Goal: Task Accomplishment & Management: Manage account settings

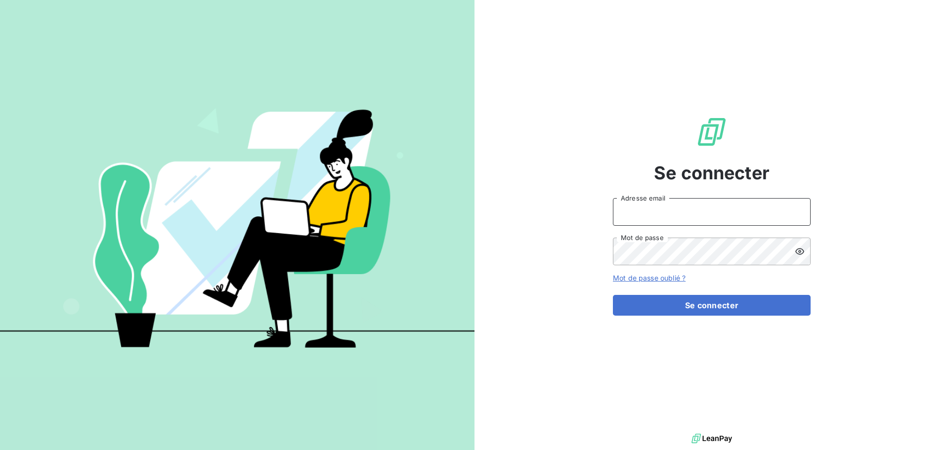
click at [695, 213] on input "Adresse email" at bounding box center [712, 212] width 198 height 28
type input "[EMAIL_ADDRESS][DOMAIN_NAME]"
click at [613, 295] on button "Se connecter" at bounding box center [712, 305] width 198 height 21
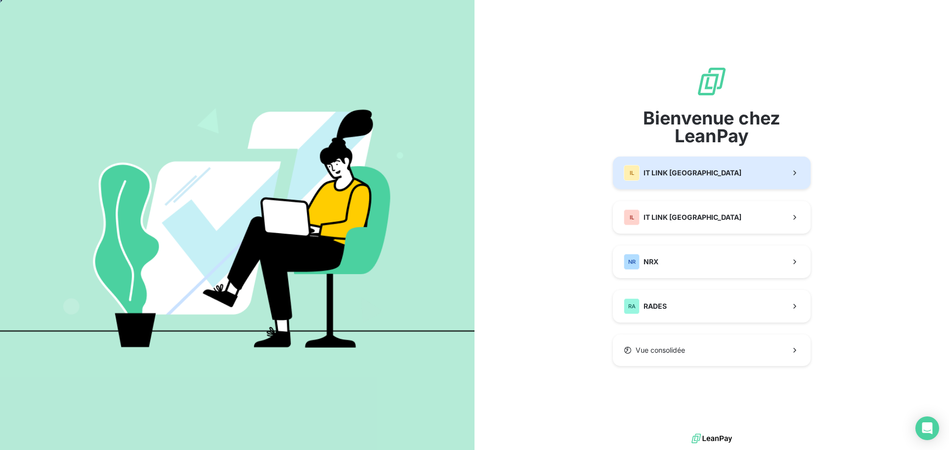
click at [700, 177] on span "IT LINK [GEOGRAPHIC_DATA]" at bounding box center [693, 173] width 98 height 10
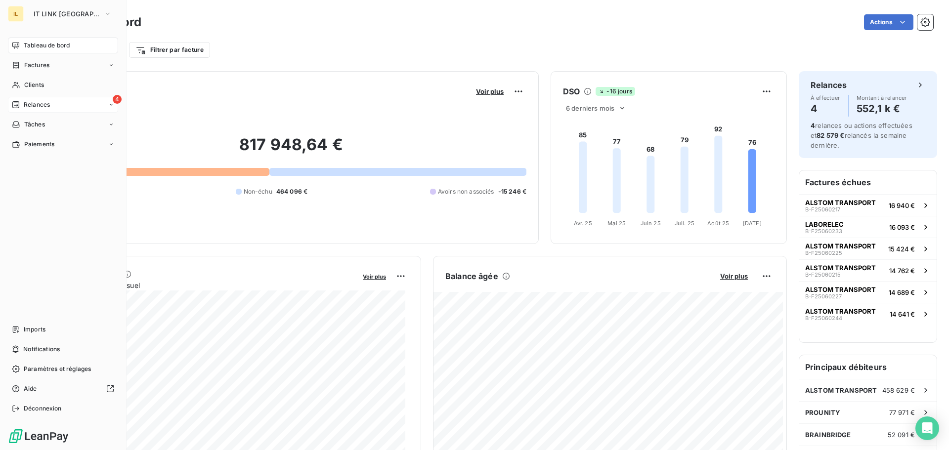
click at [62, 102] on div "4 Relances" at bounding box center [63, 105] width 110 height 16
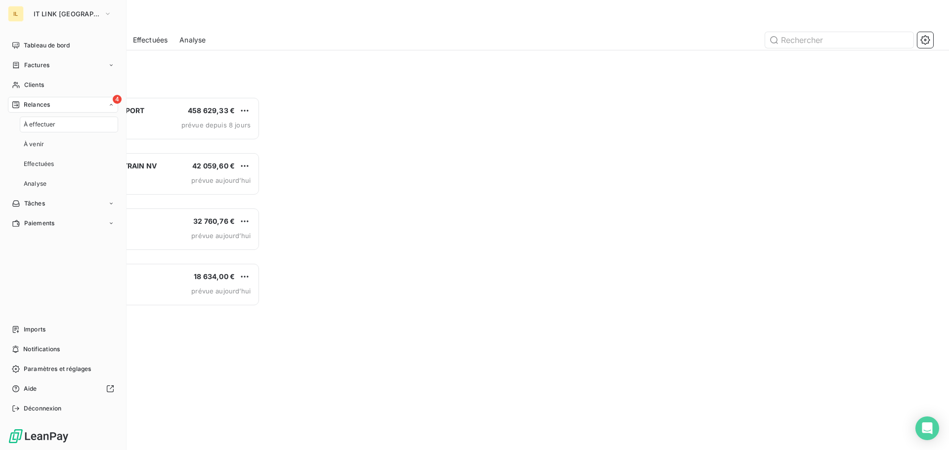
scroll to position [346, 205]
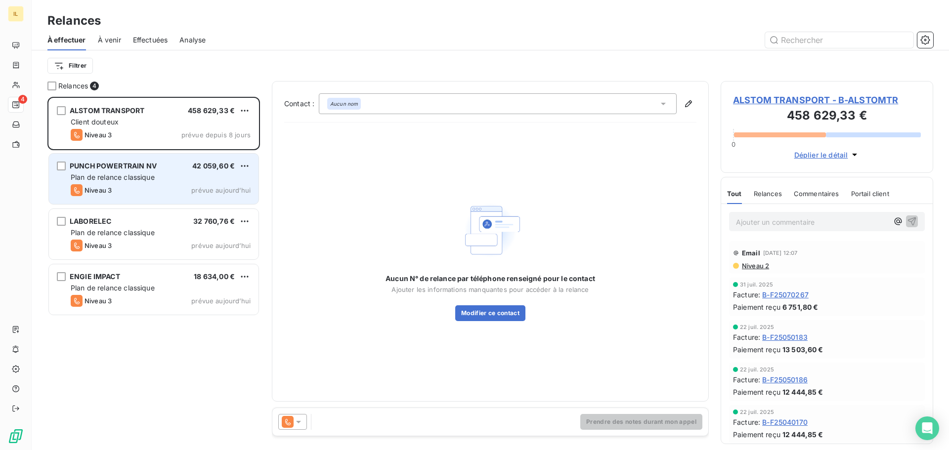
click at [174, 176] on div "Plan de relance classique" at bounding box center [161, 178] width 180 height 10
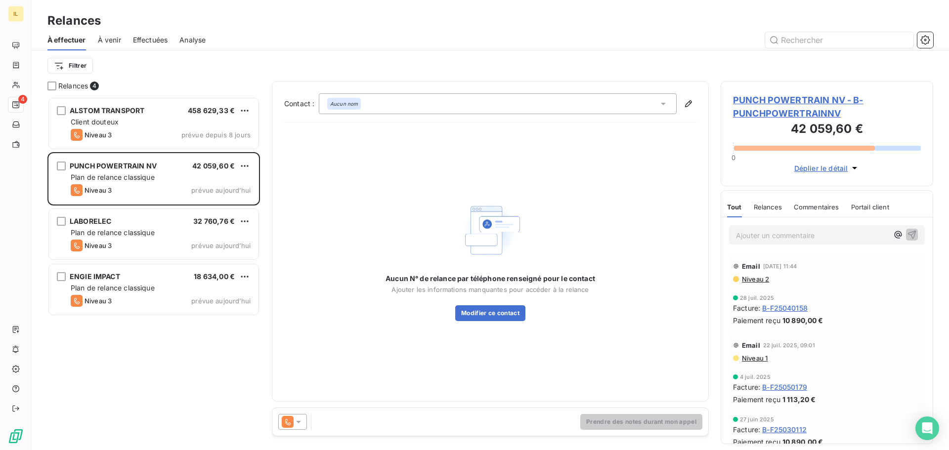
click at [301, 421] on icon at bounding box center [298, 422] width 5 height 2
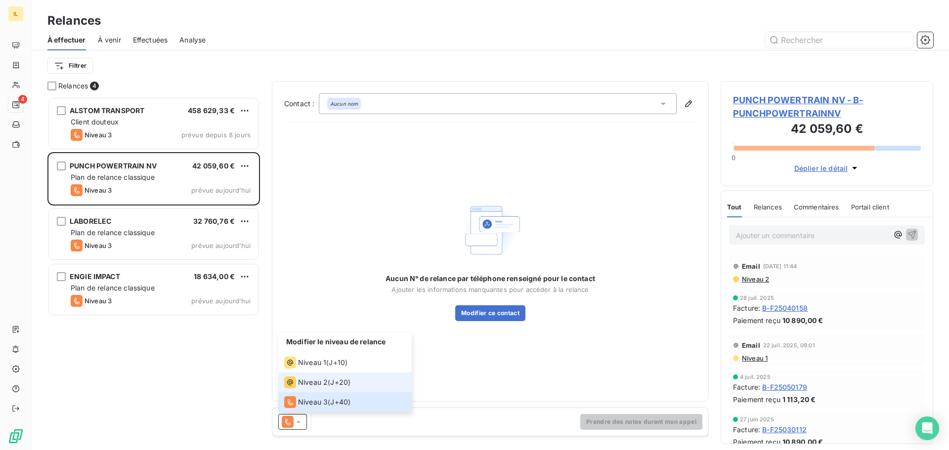
click at [311, 378] on span "Niveau 2" at bounding box center [313, 383] width 30 height 10
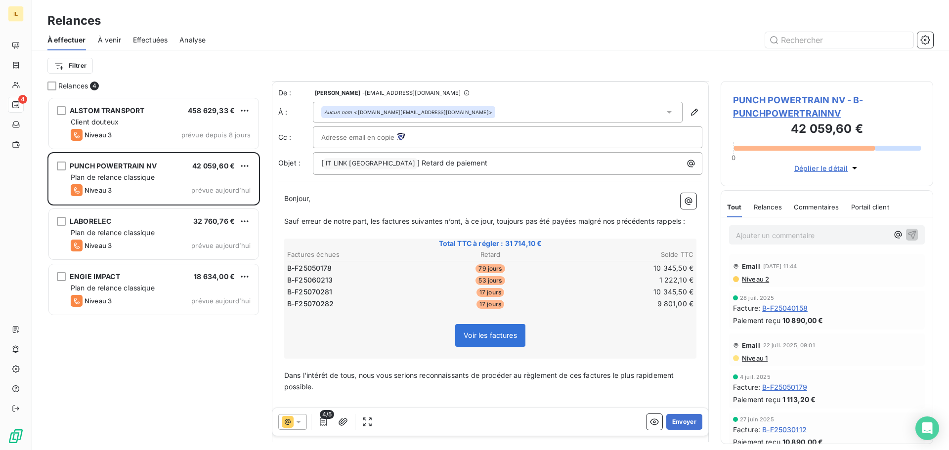
scroll to position [47, 0]
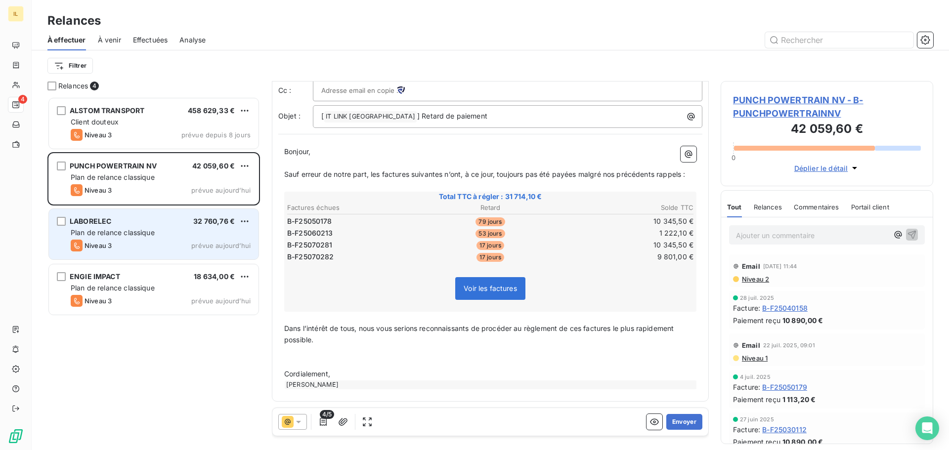
click at [168, 229] on div "Plan de relance classique" at bounding box center [161, 233] width 180 height 10
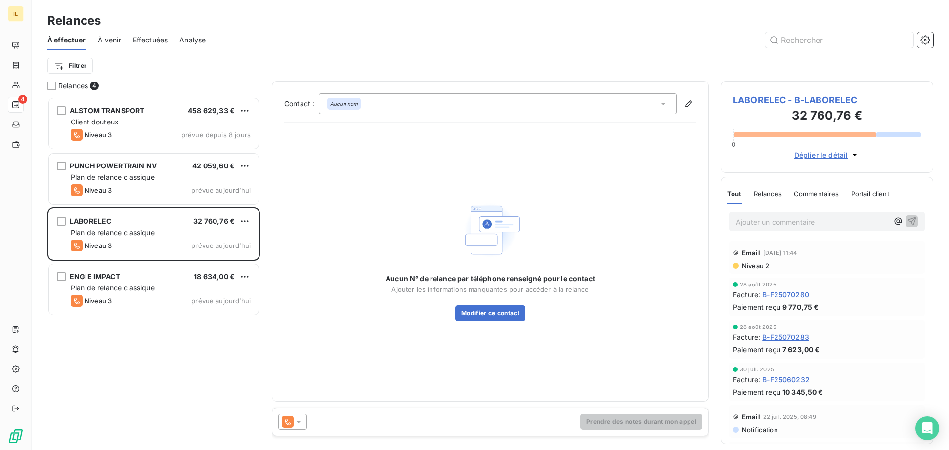
click at [295, 426] on icon at bounding box center [299, 422] width 10 height 10
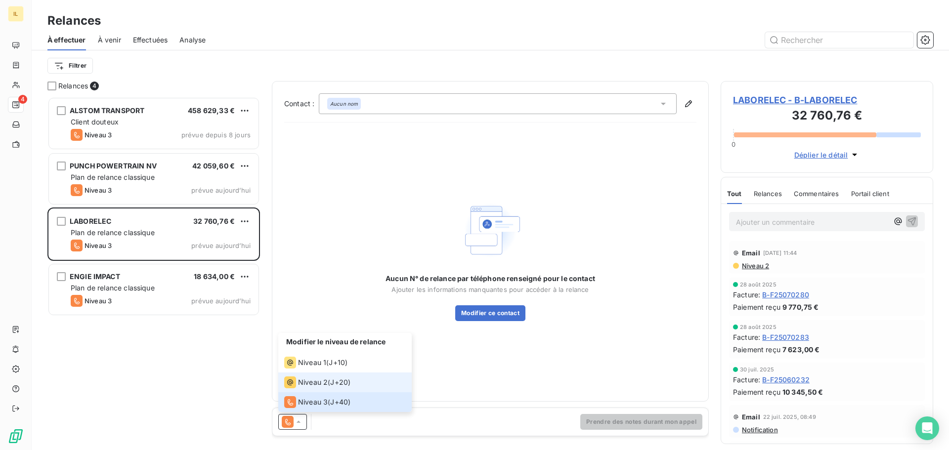
click at [299, 387] on span "Niveau 2" at bounding box center [313, 383] width 30 height 10
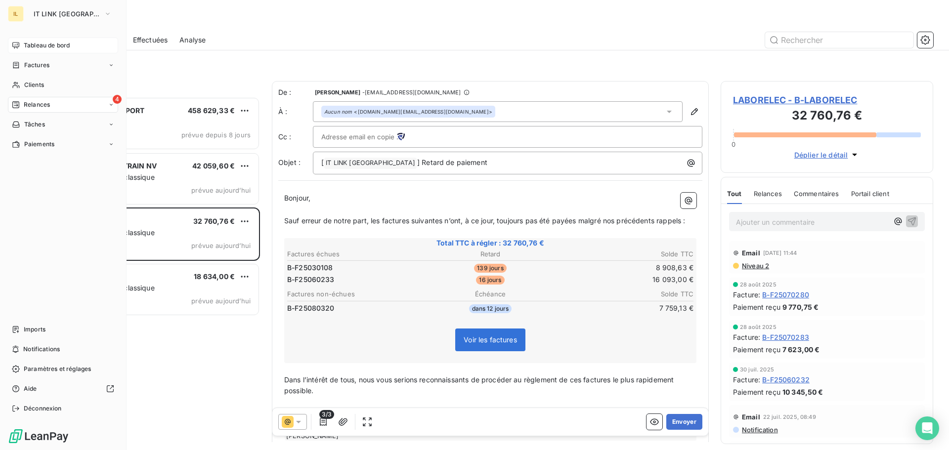
click at [28, 45] on span "Tableau de bord" at bounding box center [47, 45] width 46 height 9
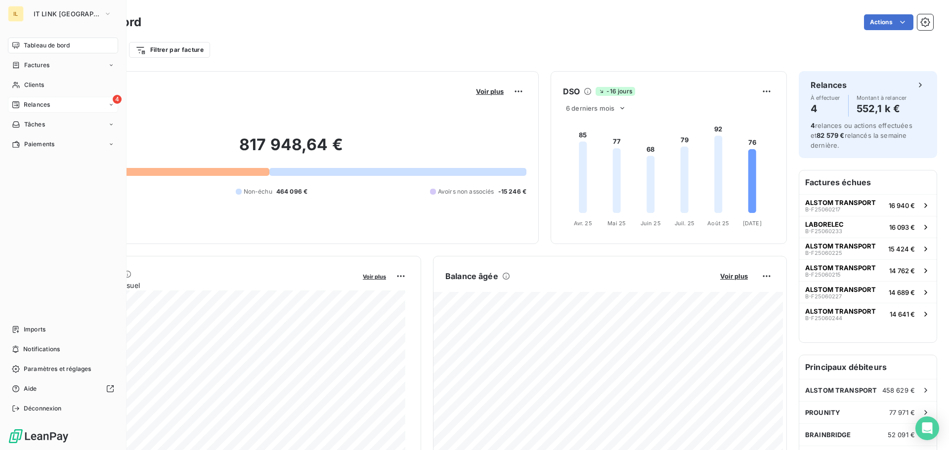
click at [35, 103] on span "Relances" at bounding box center [37, 104] width 26 height 9
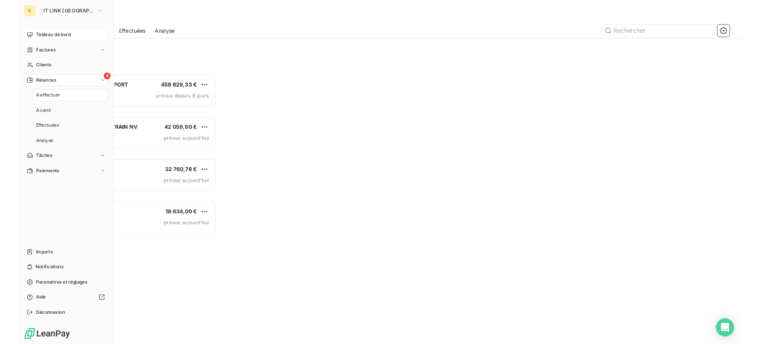
scroll to position [346, 205]
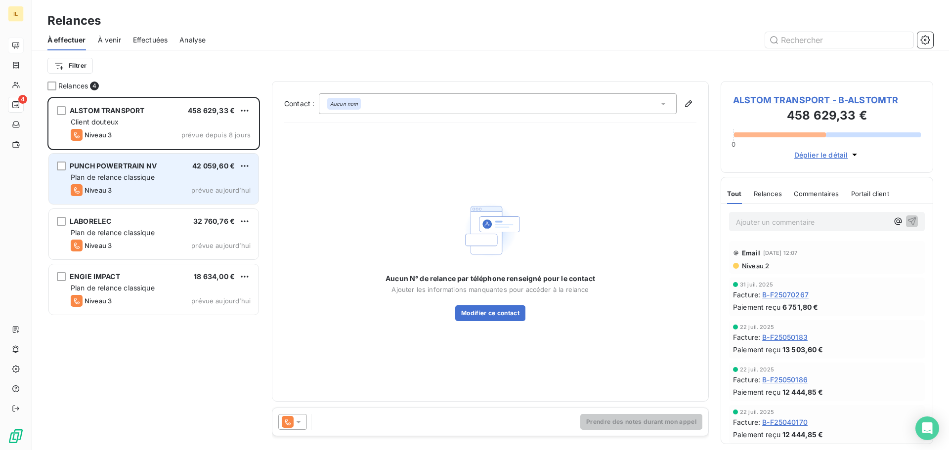
click at [128, 173] on span "Plan de relance classique" at bounding box center [113, 177] width 84 height 8
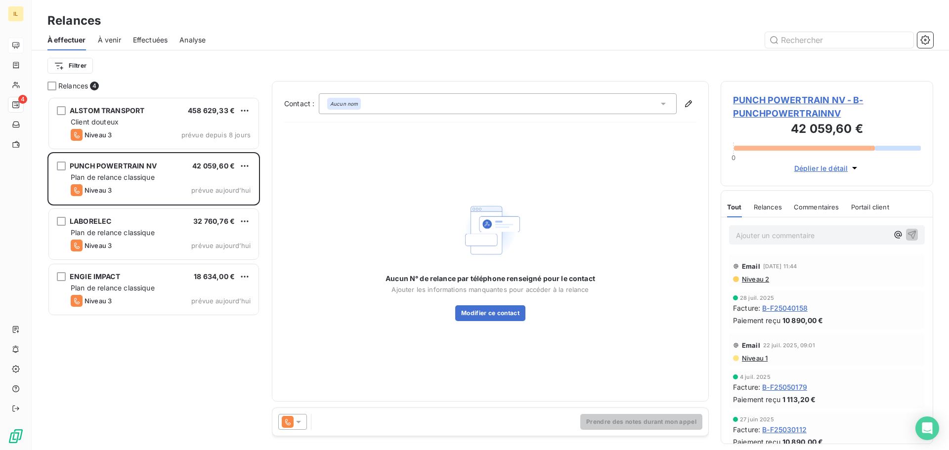
click at [293, 422] on icon at bounding box center [288, 422] width 12 height 12
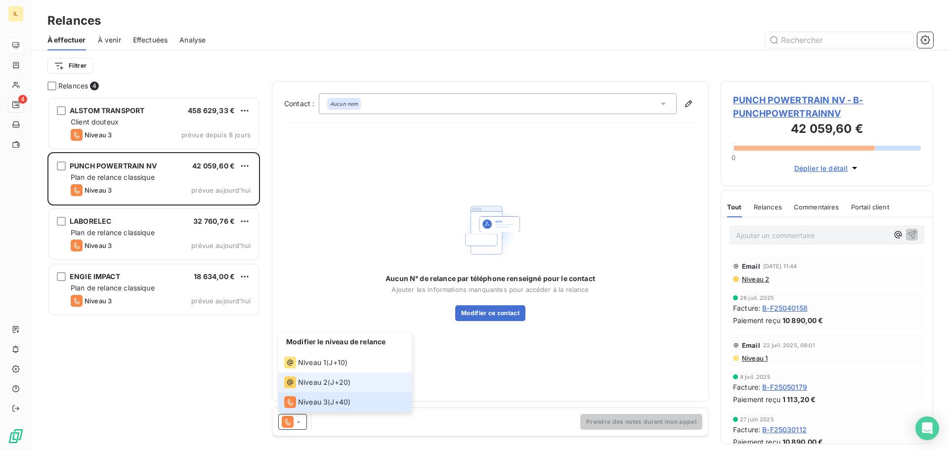
click at [323, 385] on span "Niveau 2" at bounding box center [313, 383] width 30 height 10
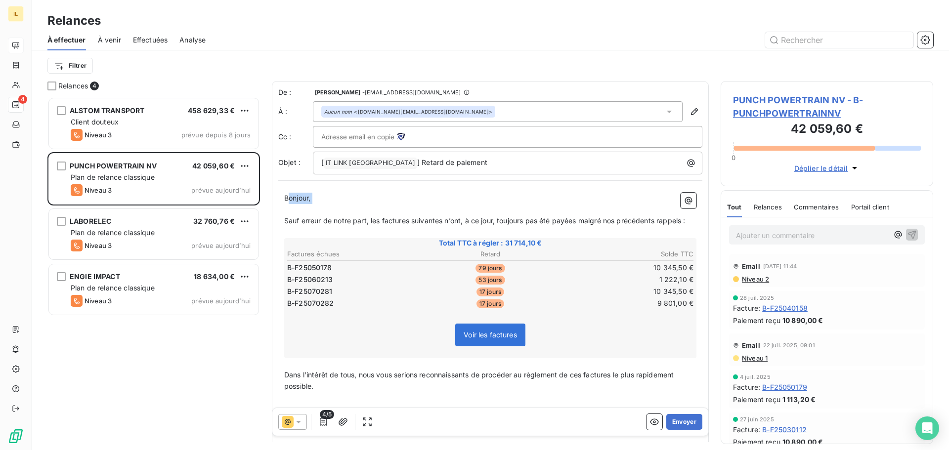
drag, startPoint x: 287, startPoint y: 199, endPoint x: 514, endPoint y: 209, distance: 227.1
click at [568, 213] on div "Bonjour, ﻿ Sauf erreur de notre part, les factures suivantes n’ont, à ce jour, …" at bounding box center [490, 314] width 412 height 243
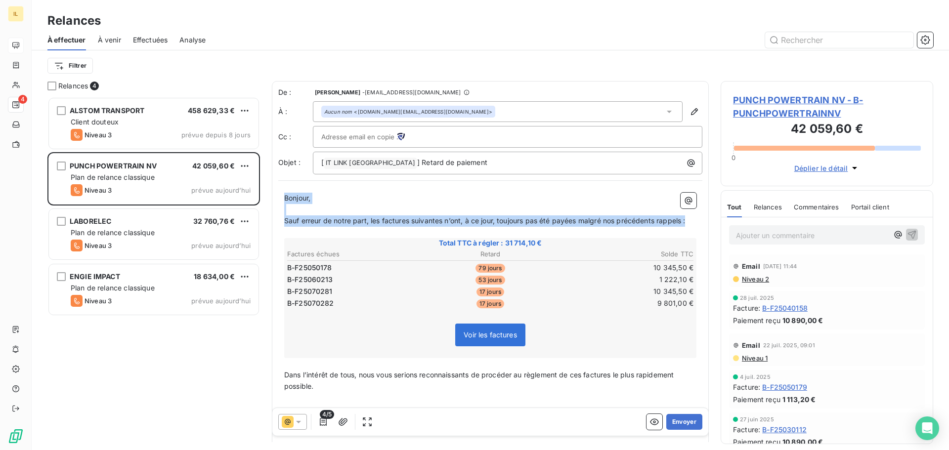
drag, startPoint x: 285, startPoint y: 200, endPoint x: 695, endPoint y: 221, distance: 409.9
click at [695, 221] on div "Bonjour, ﻿ Sauf erreur de notre part, les factures suivantes n’ont, à ce jour, …" at bounding box center [490, 314] width 424 height 255
copy div "Bonjour, ﻿ Sauf erreur de notre part, les factures suivantes n’ont, à ce jour, …"
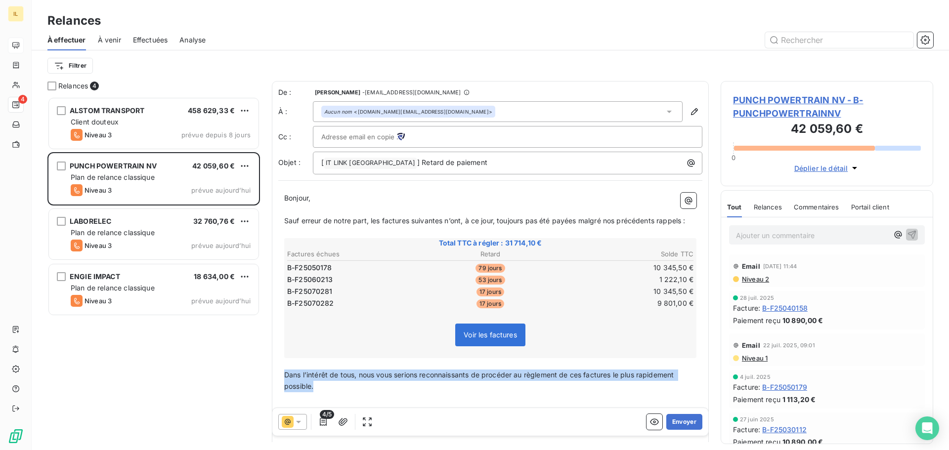
drag, startPoint x: 286, startPoint y: 376, endPoint x: 315, endPoint y: 385, distance: 30.5
click at [315, 385] on p "Dans l’intérêt de tous, nous vous serions reconnaissants de procéder au règleme…" at bounding box center [490, 381] width 412 height 23
copy span "Dans l’intérêt de tous, nous vous serions reconnaissants de procéder au règleme…"
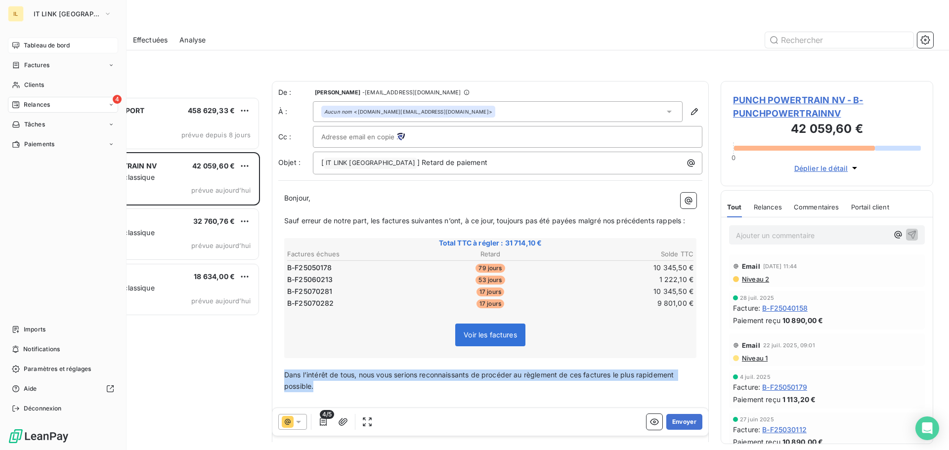
click at [20, 44] on div "Tableau de bord" at bounding box center [63, 46] width 110 height 16
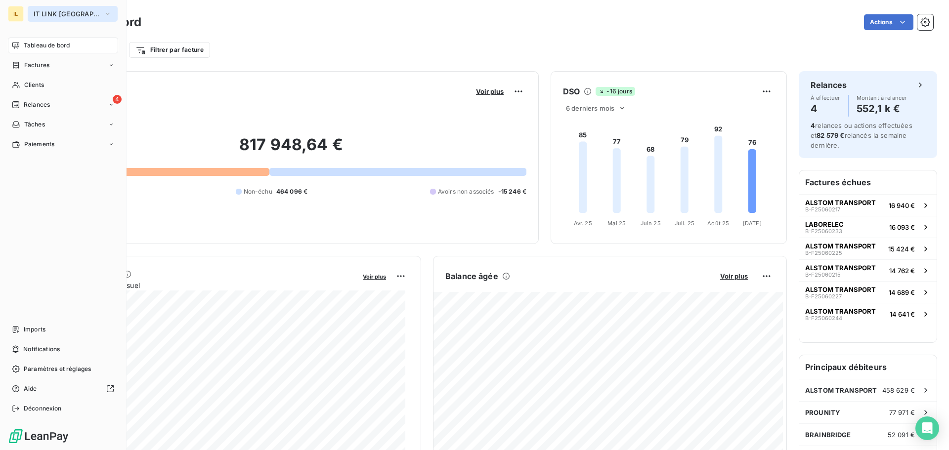
click at [69, 16] on span "IT LINK [GEOGRAPHIC_DATA]" at bounding box center [67, 14] width 66 height 8
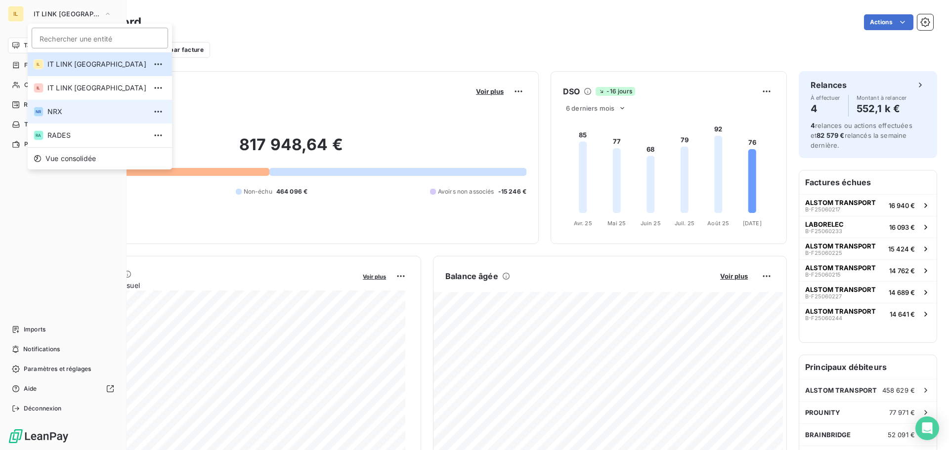
click at [74, 111] on span "NRX" at bounding box center [96, 112] width 99 height 10
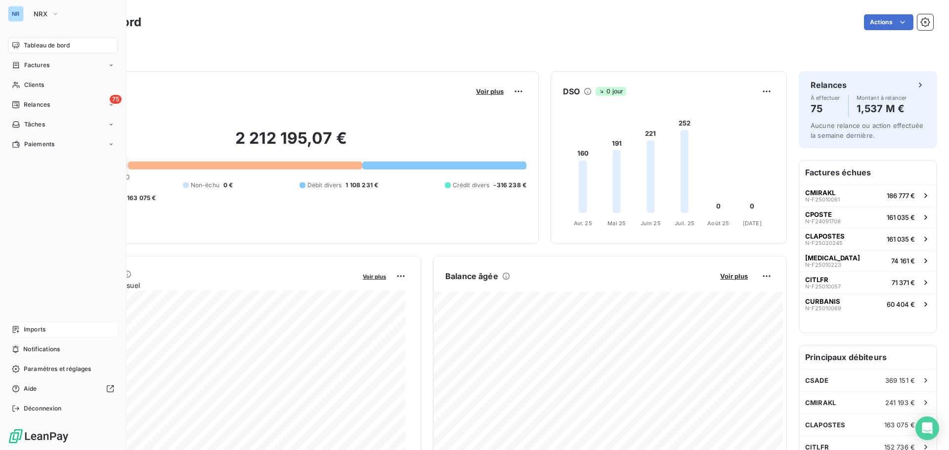
click at [33, 328] on span "Imports" at bounding box center [35, 329] width 22 height 9
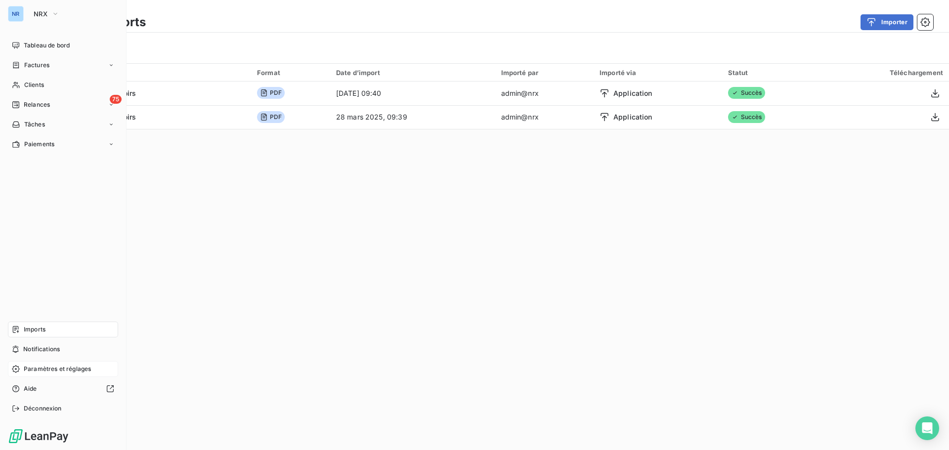
click at [77, 367] on span "Paramètres et réglages" at bounding box center [57, 369] width 67 height 9
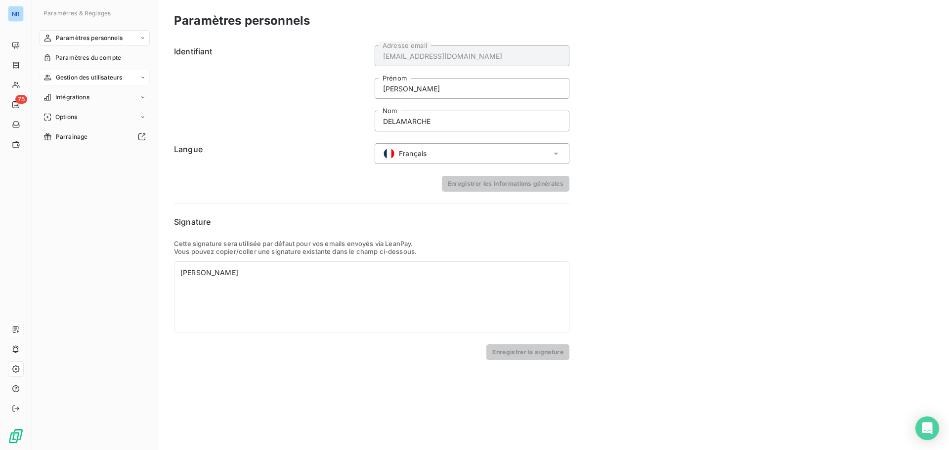
click at [110, 80] on span "Gestion des utilisateurs" at bounding box center [89, 77] width 67 height 9
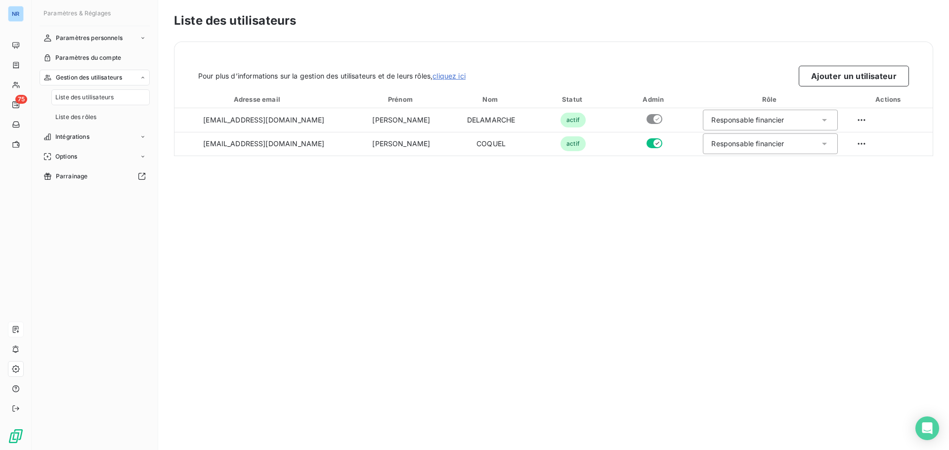
click at [101, 96] on span "Liste des utilisateurs" at bounding box center [84, 97] width 58 height 9
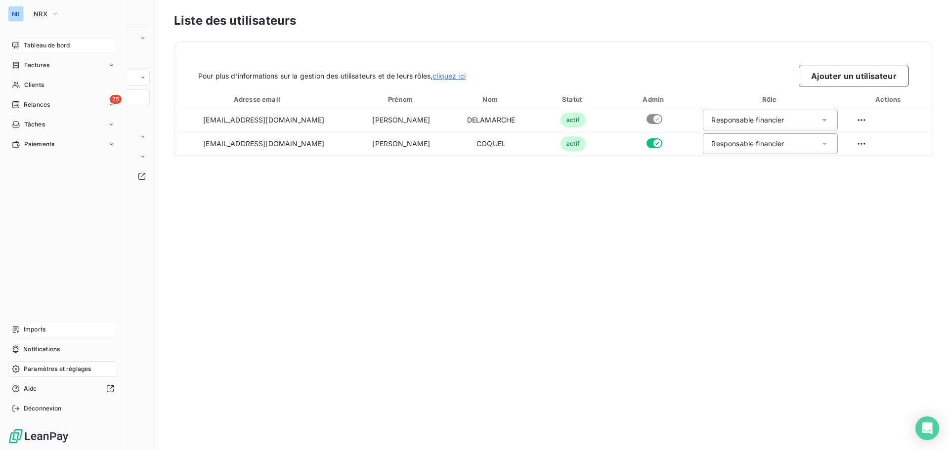
click at [39, 49] on span "Tableau de bord" at bounding box center [47, 45] width 46 height 9
